Goal: Task Accomplishment & Management: Manage account settings

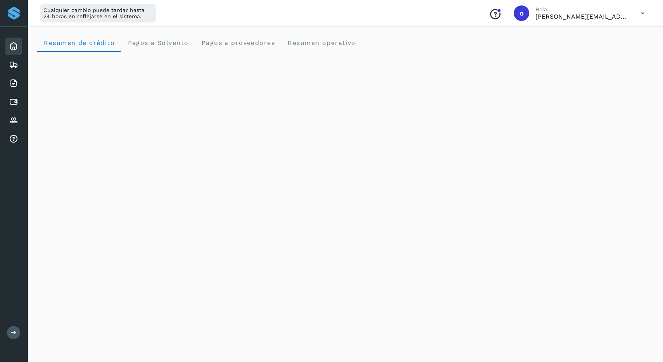
click at [15, 331] on icon at bounding box center [14, 333] width 6 height 6
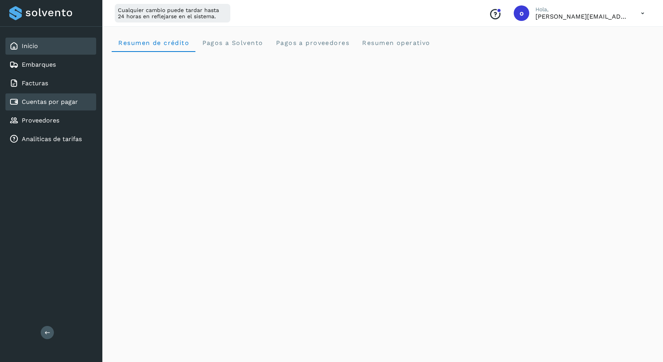
click at [81, 102] on div "Cuentas por pagar" at bounding box center [50, 101] width 91 height 17
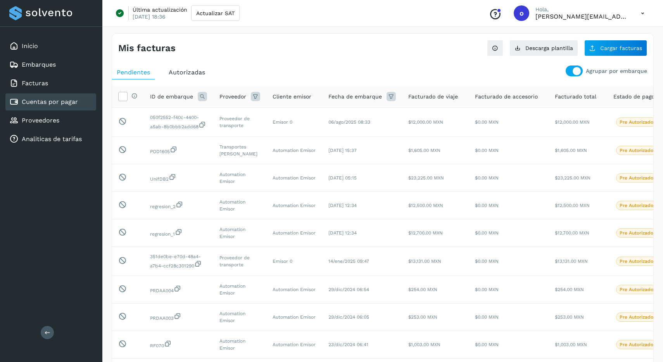
click at [576, 75] on div at bounding box center [574, 71] width 17 height 11
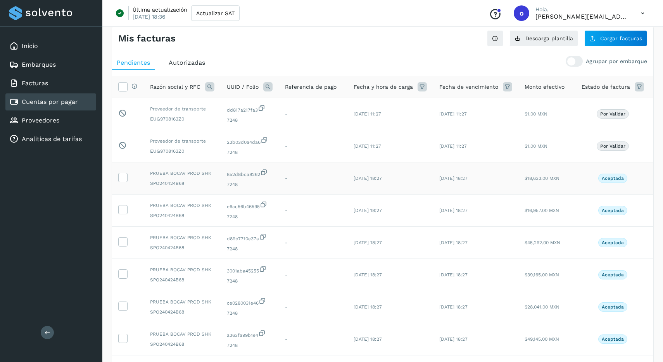
scroll to position [13, 0]
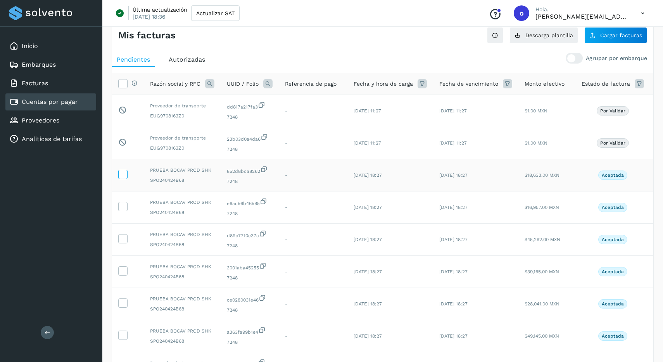
click at [127, 177] on label at bounding box center [122, 174] width 9 height 9
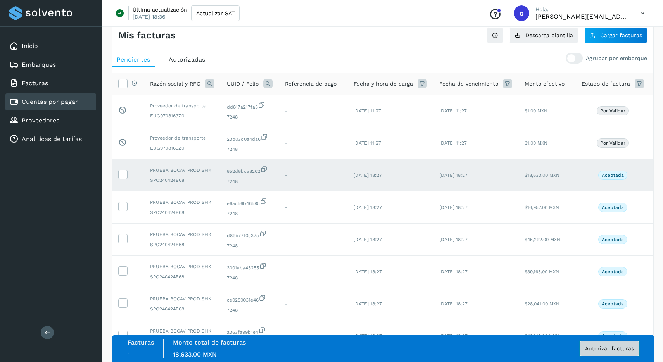
click at [618, 348] on span "Autorizar facturas" at bounding box center [609, 348] width 49 height 5
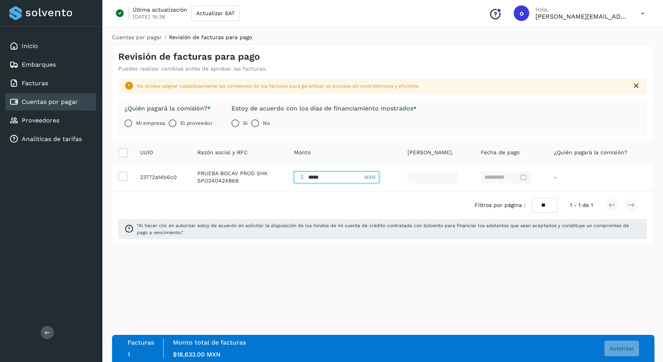
click at [350, 177] on input "Facturas" at bounding box center [329, 177] width 70 height 12
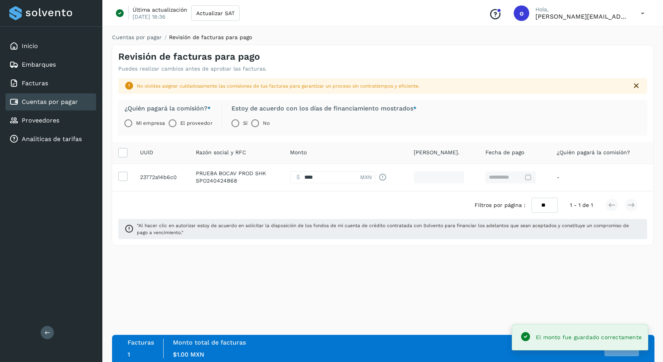
click at [314, 148] on th "Monto" at bounding box center [346, 153] width 124 height 22
click at [318, 175] on input "Facturas" at bounding box center [325, 177] width 70 height 12
type input "****"
click at [336, 145] on th "Monto" at bounding box center [346, 153] width 124 height 22
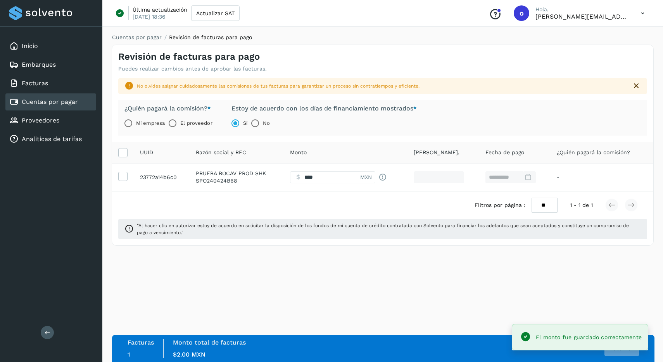
click at [185, 123] on label "El proveedor" at bounding box center [196, 124] width 32 height 16
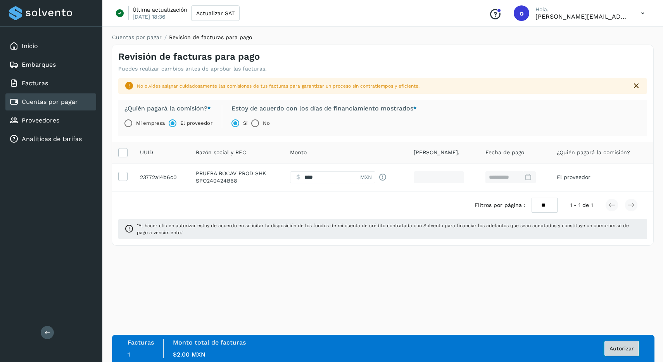
click at [619, 355] on button "Autorizar" at bounding box center [622, 349] width 35 height 16
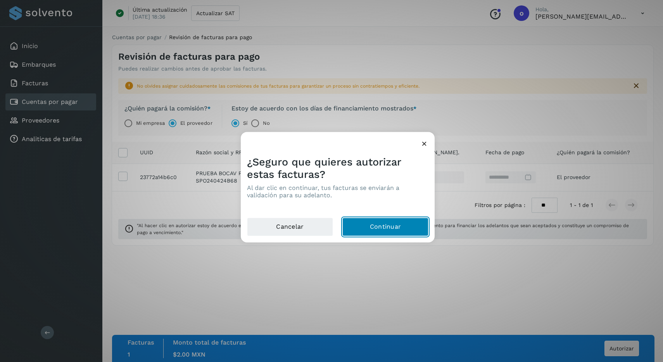
click at [398, 230] on button "Continuar" at bounding box center [386, 227] width 86 height 19
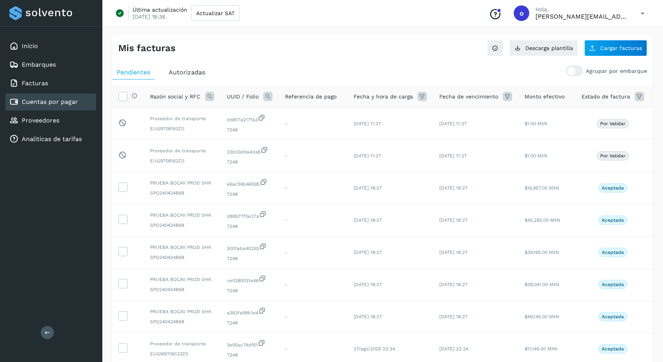
click at [640, 12] on icon at bounding box center [643, 13] width 16 height 16
click at [598, 53] on div "Cerrar sesión" at bounding box center [604, 50] width 92 height 15
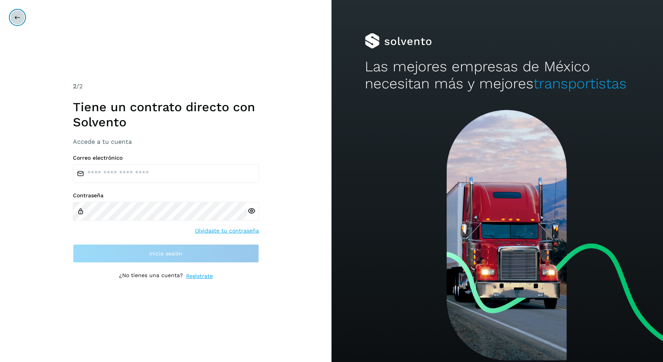
click at [22, 19] on button at bounding box center [17, 17] width 15 height 15
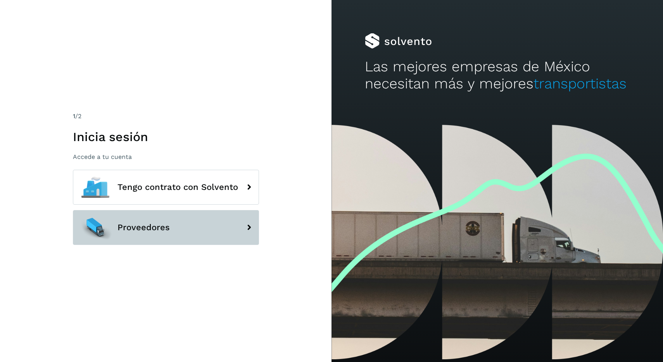
click at [142, 215] on button "Proveedores" at bounding box center [166, 227] width 186 height 35
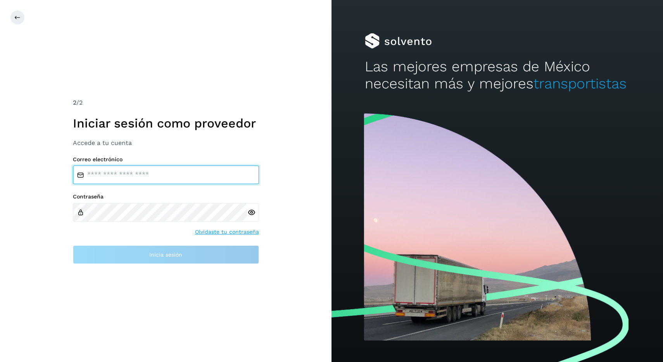
click at [166, 177] on input "email" at bounding box center [166, 175] width 186 height 19
type input "**********"
